Goal: Task Accomplishment & Management: Manage account settings

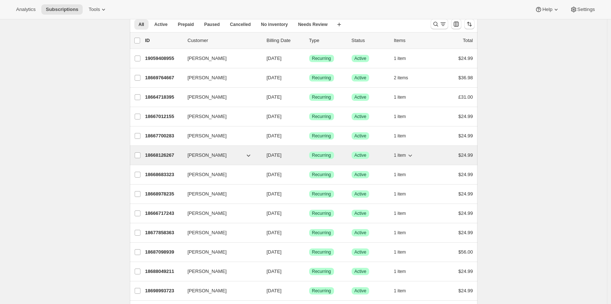
scroll to position [32, 0]
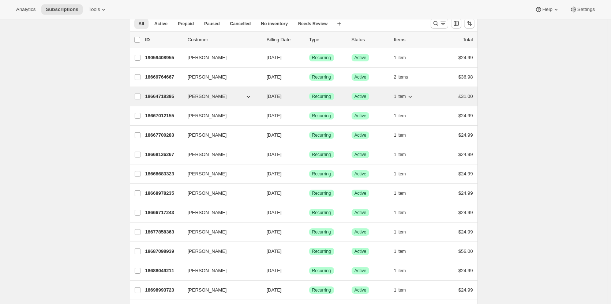
click at [158, 95] on p "18664718395" at bounding box center [163, 96] width 37 height 7
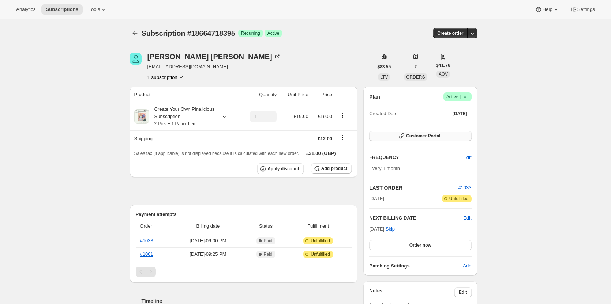
click at [437, 139] on button "Customer Portal" at bounding box center [420, 136] width 102 height 10
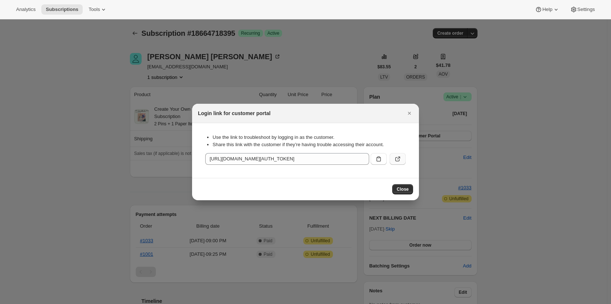
click at [400, 156] on icon ":r8f:" at bounding box center [397, 158] width 7 height 7
click at [404, 187] on span "Close" at bounding box center [402, 190] width 12 height 6
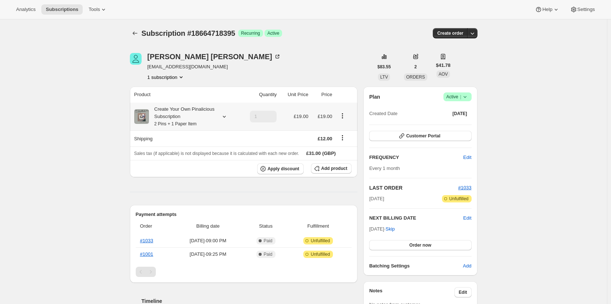
click at [343, 116] on icon "Product actions" at bounding box center [342, 115] width 1 height 1
click at [343, 131] on span "Edit box" at bounding box center [344, 129] width 17 height 5
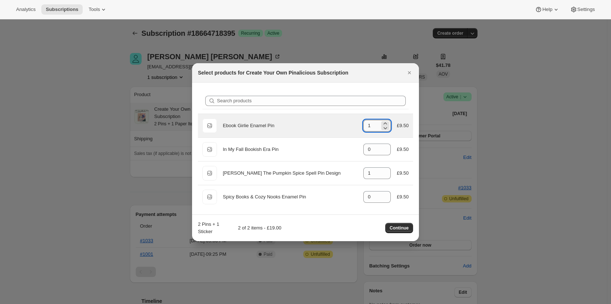
click at [372, 124] on input "1" at bounding box center [371, 126] width 16 height 12
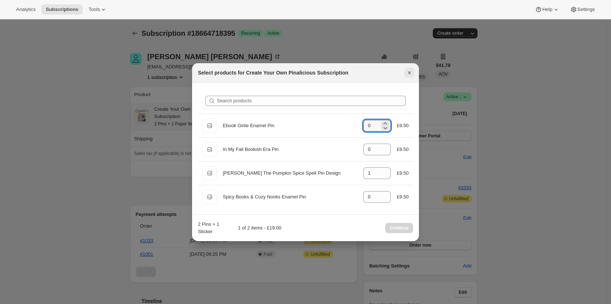
type input "0"
click at [407, 75] on icon "Close" at bounding box center [409, 72] width 7 height 7
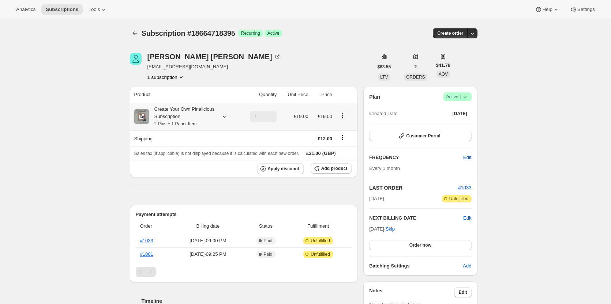
click at [226, 115] on icon at bounding box center [224, 116] width 7 height 7
click at [185, 178] on span "Edit box" at bounding box center [182, 179] width 17 height 6
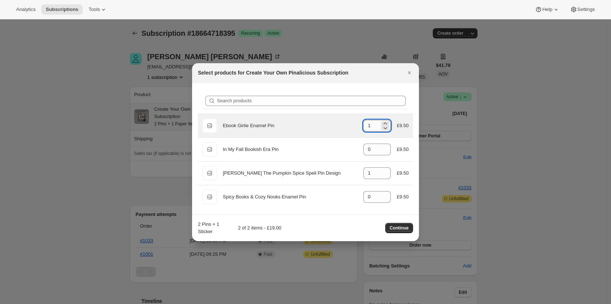
click at [377, 129] on input "1" at bounding box center [371, 126] width 16 height 12
type input "0"
click at [387, 128] on icon ":ra6:" at bounding box center [386, 128] width 4 height 2
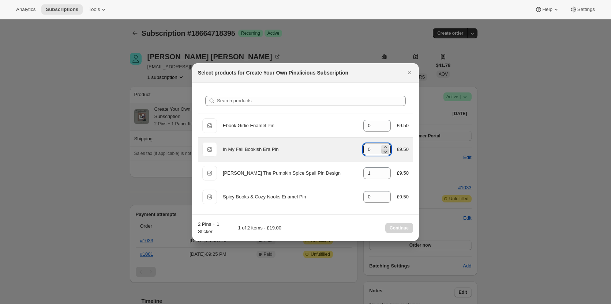
click at [384, 148] on icon ":ra6:" at bounding box center [384, 151] width 7 height 7
click at [387, 147] on icon ":ra6:" at bounding box center [384, 147] width 7 height 7
click at [384, 152] on icon ":ra6:" at bounding box center [384, 151] width 7 height 7
click at [376, 149] on input "0" at bounding box center [371, 150] width 16 height 12
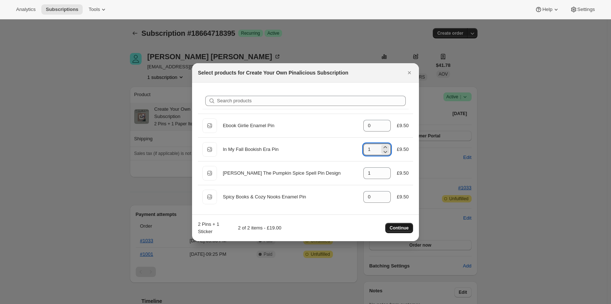
type input "1"
click at [398, 227] on span "Continue" at bounding box center [398, 228] width 19 height 6
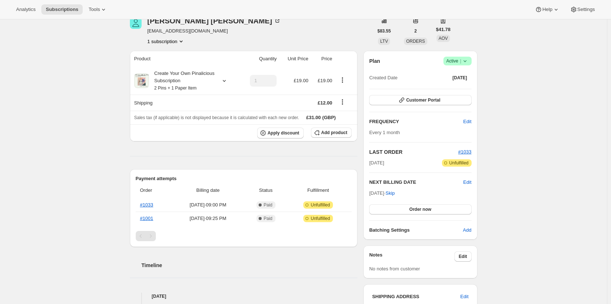
scroll to position [70, 0]
click at [423, 95] on button "Customer Portal" at bounding box center [420, 100] width 102 height 10
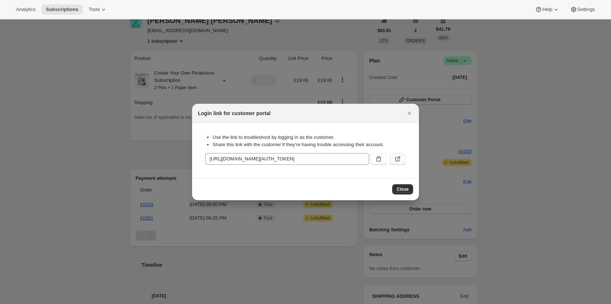
click at [395, 158] on icon ":rcd:" at bounding box center [397, 159] width 4 height 4
click at [398, 157] on icon ":rcd:" at bounding box center [398, 158] width 3 height 3
